Goal: Task Accomplishment & Management: Use online tool/utility

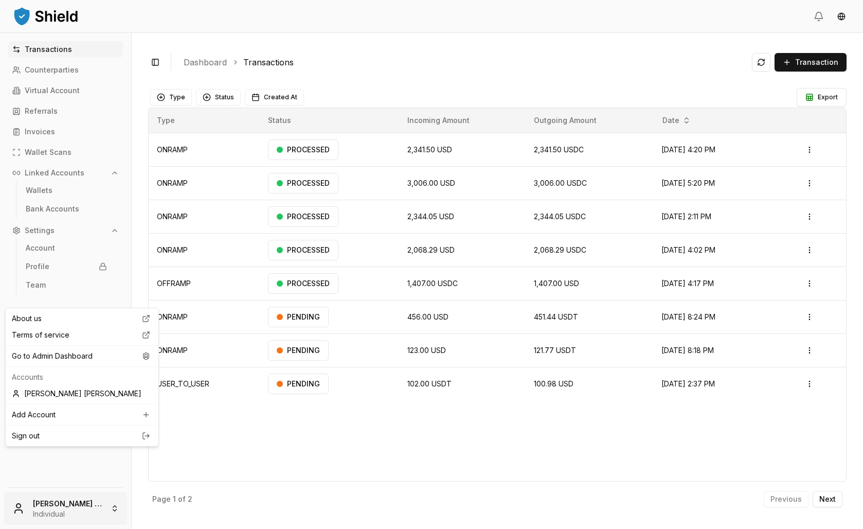
click at [66, 487] on html "Transactions Counterparties Virtual Account Referrals Invoices Wallet Scans Lin…" at bounding box center [431, 264] width 863 height 529
click at [78, 364] on div "Go to Admin Dashboard" at bounding box center [82, 356] width 149 height 16
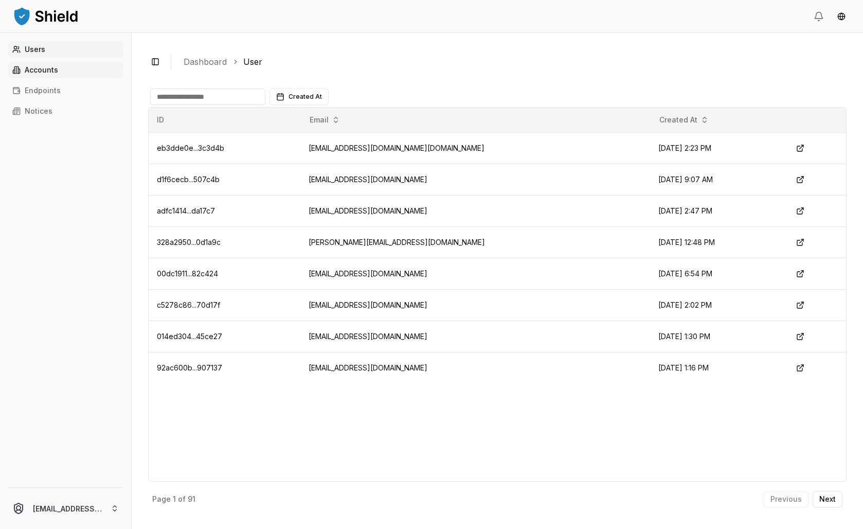
click at [58, 74] on p "Accounts" at bounding box center [41, 69] width 33 height 7
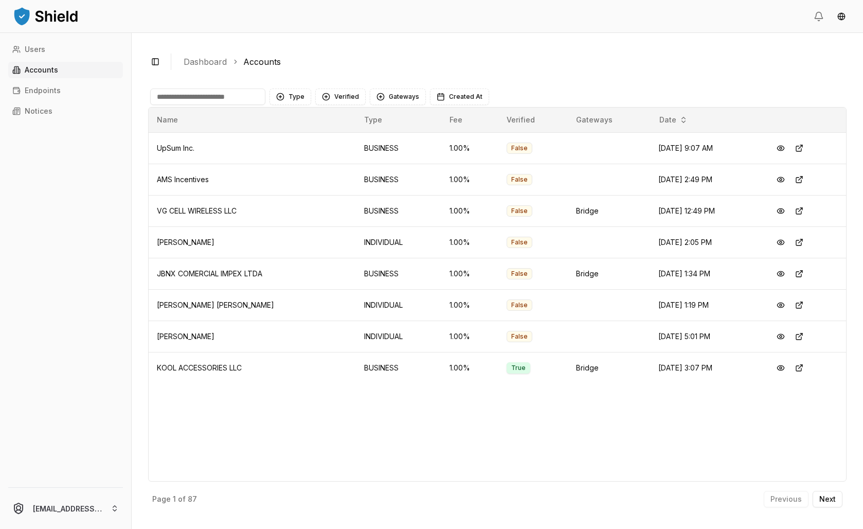
click at [265, 105] on input at bounding box center [207, 96] width 115 height 16
type input "*"
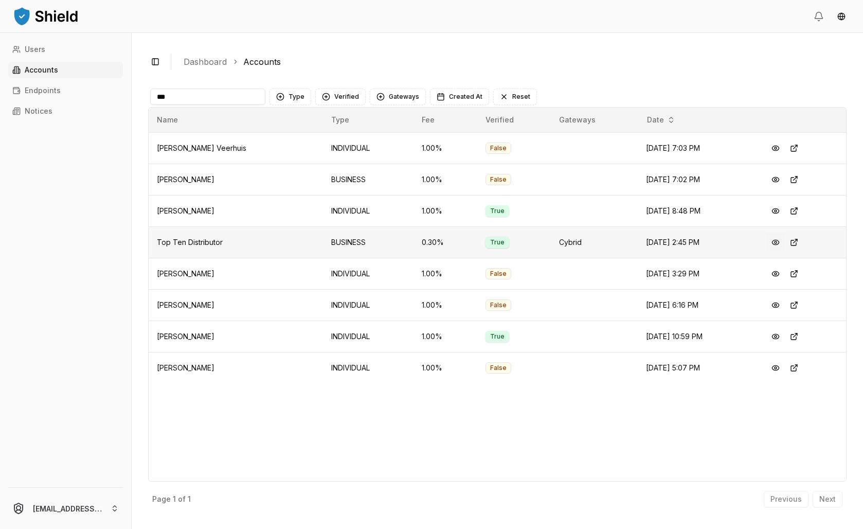
type input "***"
click at [785, 252] on button at bounding box center [776, 242] width 19 height 19
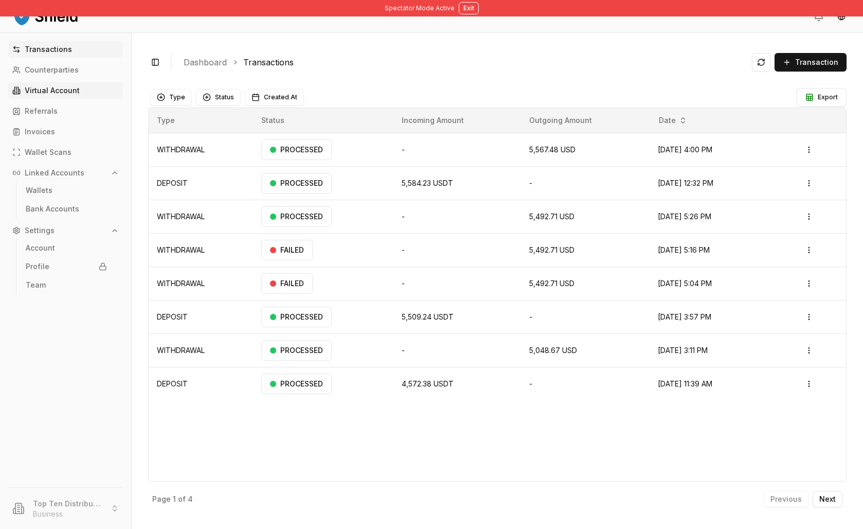
click at [72, 94] on p "Virtual Account" at bounding box center [52, 90] width 55 height 7
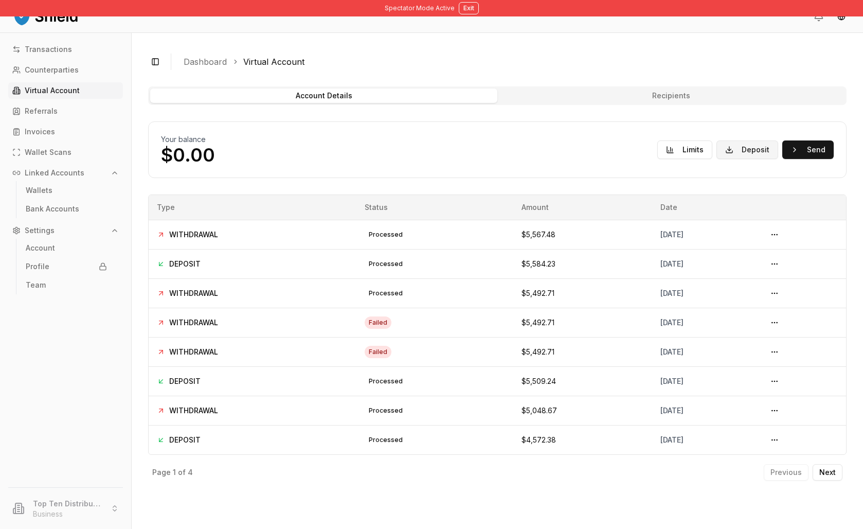
click at [717, 159] on button "Deposit" at bounding box center [748, 149] width 62 height 19
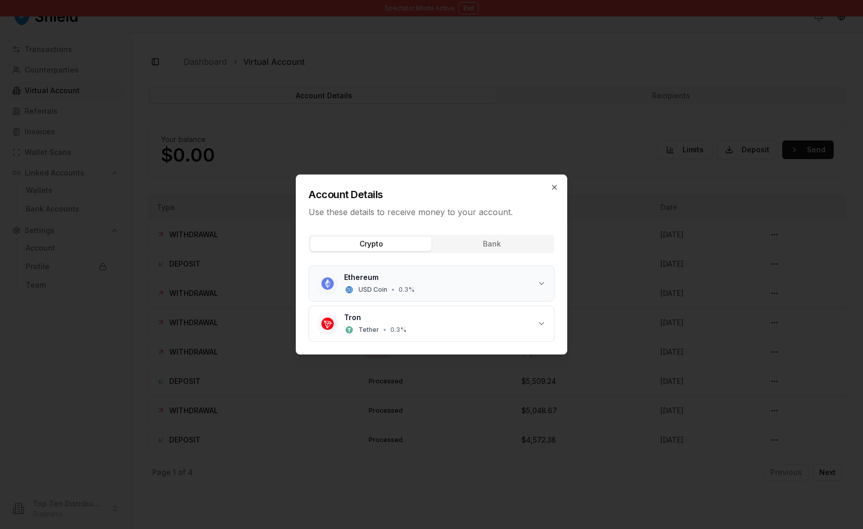
click at [554, 294] on button "Ethereum USD Coin • 0.3 %" at bounding box center [431, 283] width 245 height 35
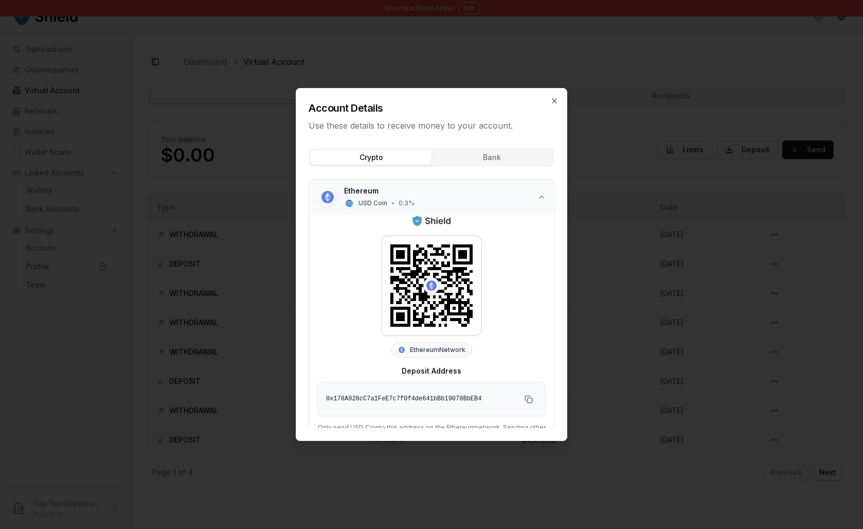
click at [546, 201] on icon "button" at bounding box center [542, 197] width 8 height 8
